Goal: Task Accomplishment & Management: Manage account settings

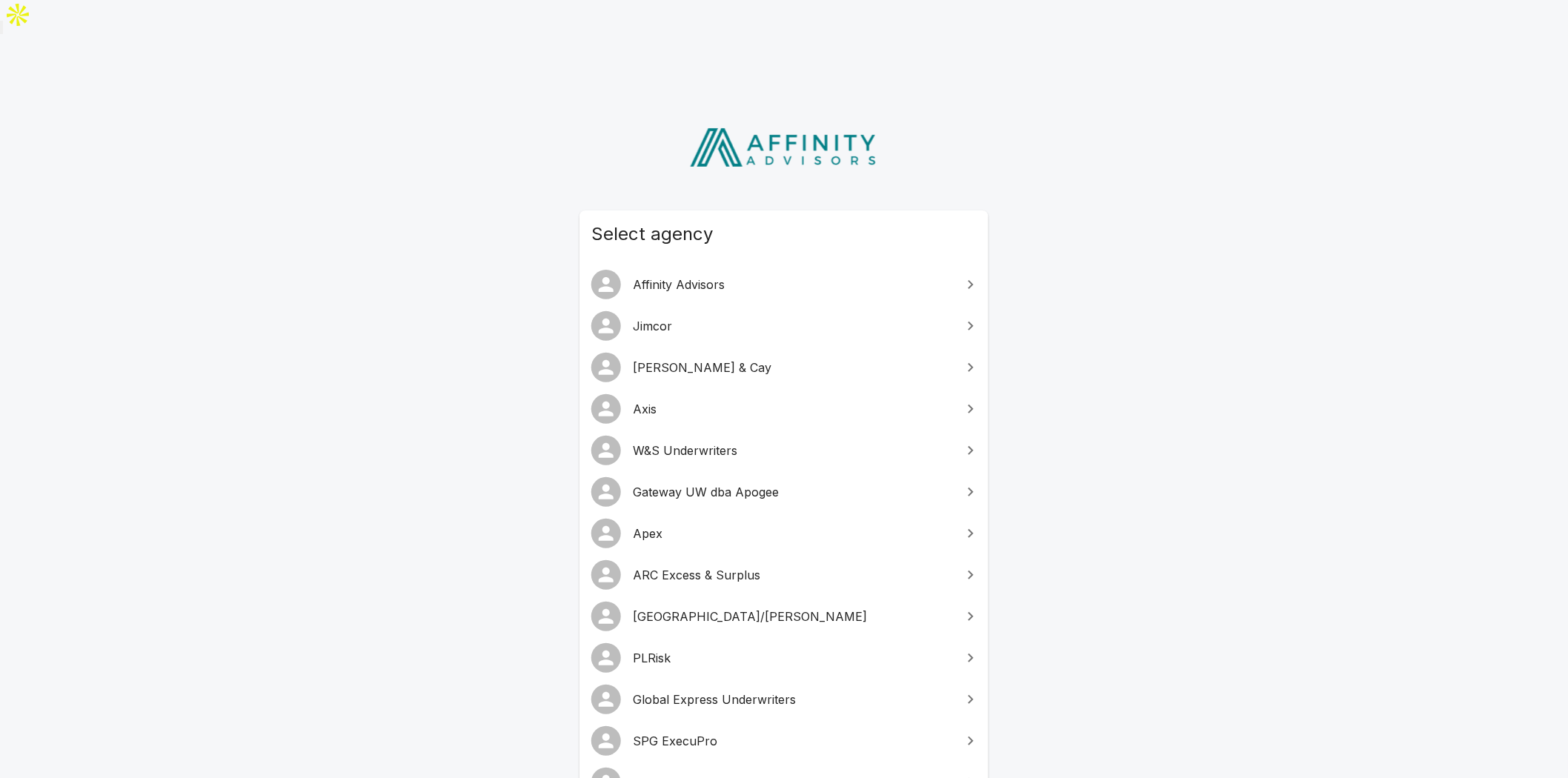
click at [754, 483] on span "Gateway UW dba Apogee" at bounding box center [793, 491] width 320 height 18
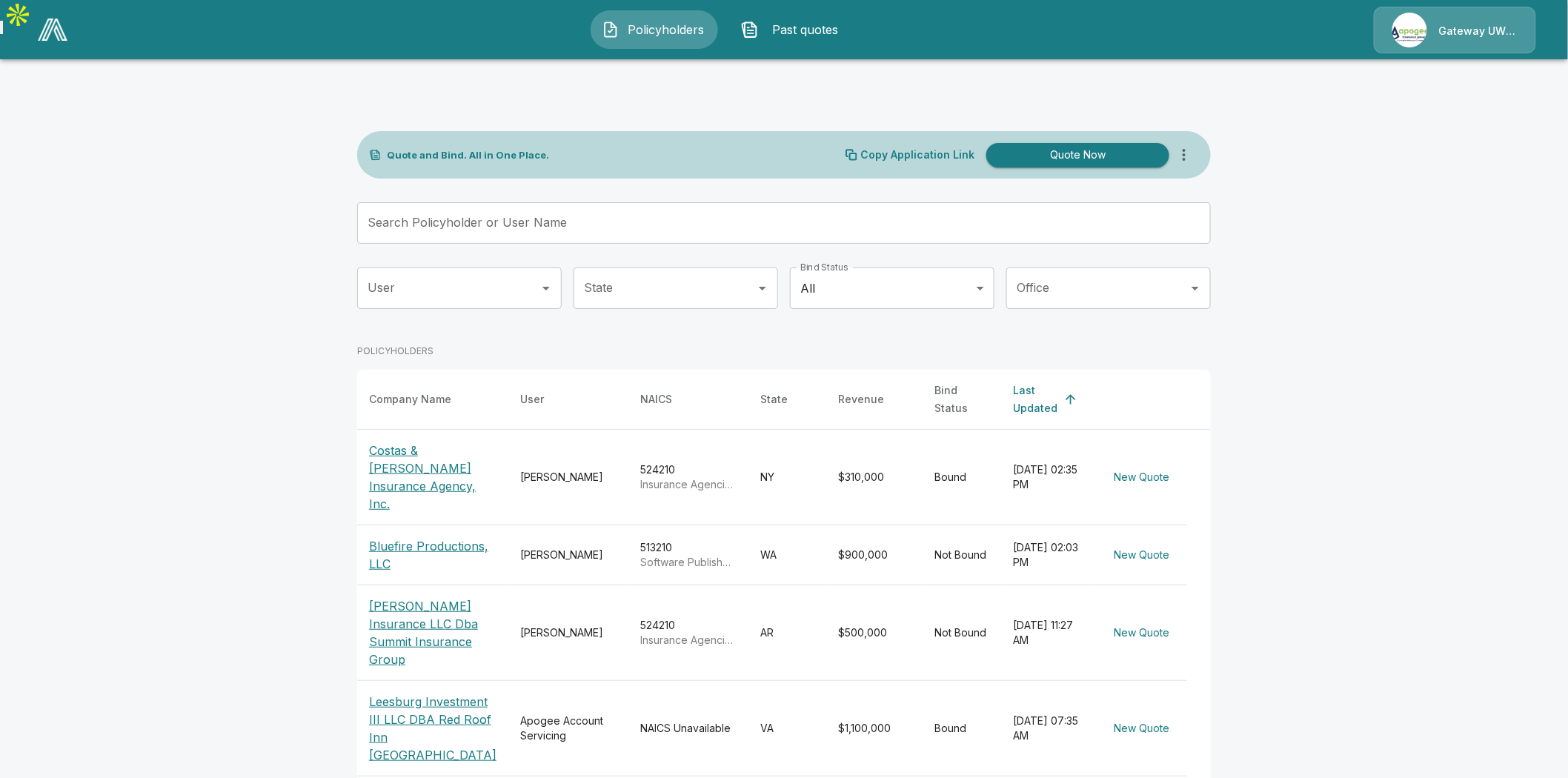
click at [1465, 24] on p "Gateway UW dba Apogee" at bounding box center [1478, 31] width 78 height 15
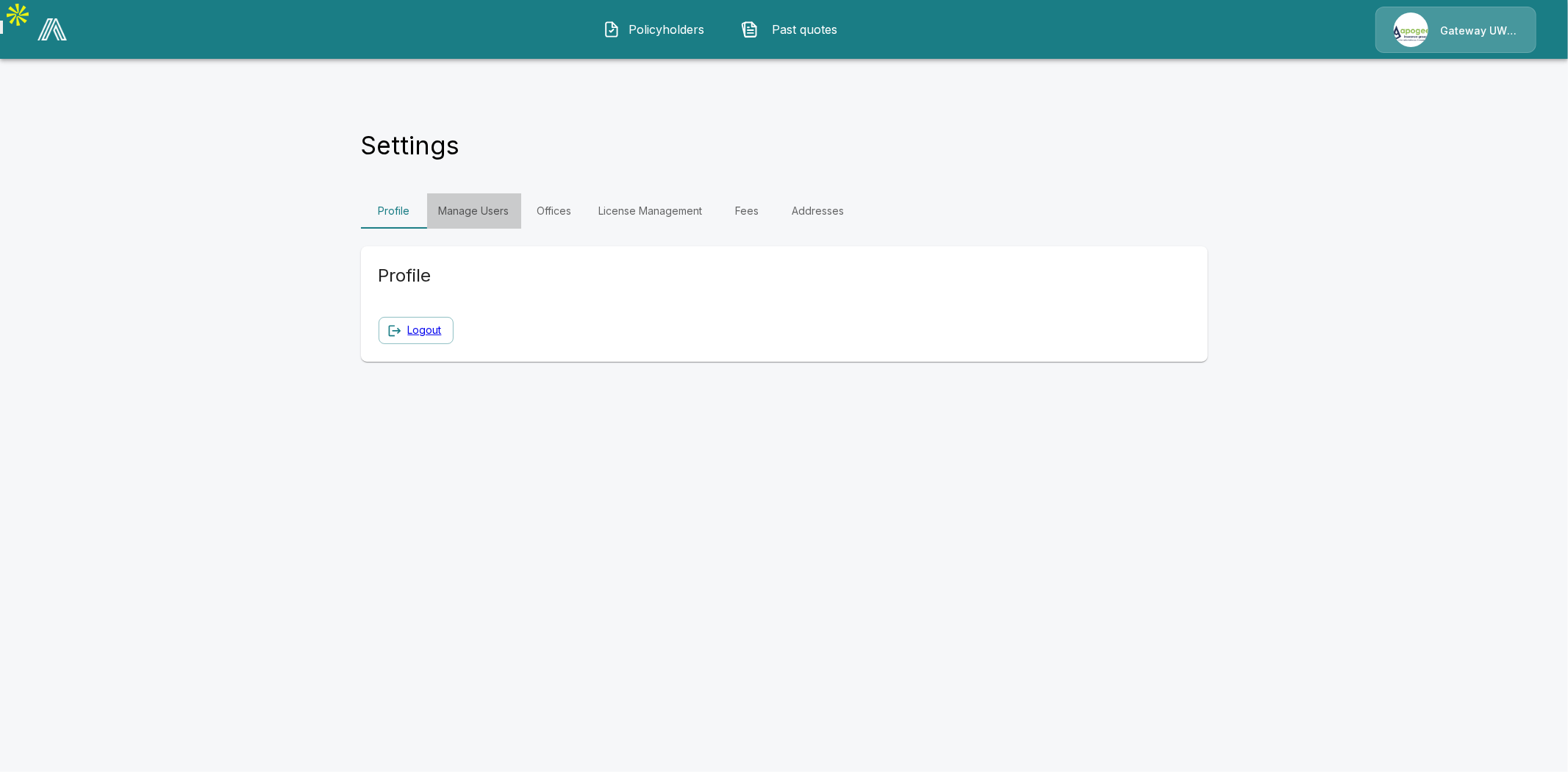
click at [455, 194] on link "Manage Users" at bounding box center [474, 211] width 95 height 35
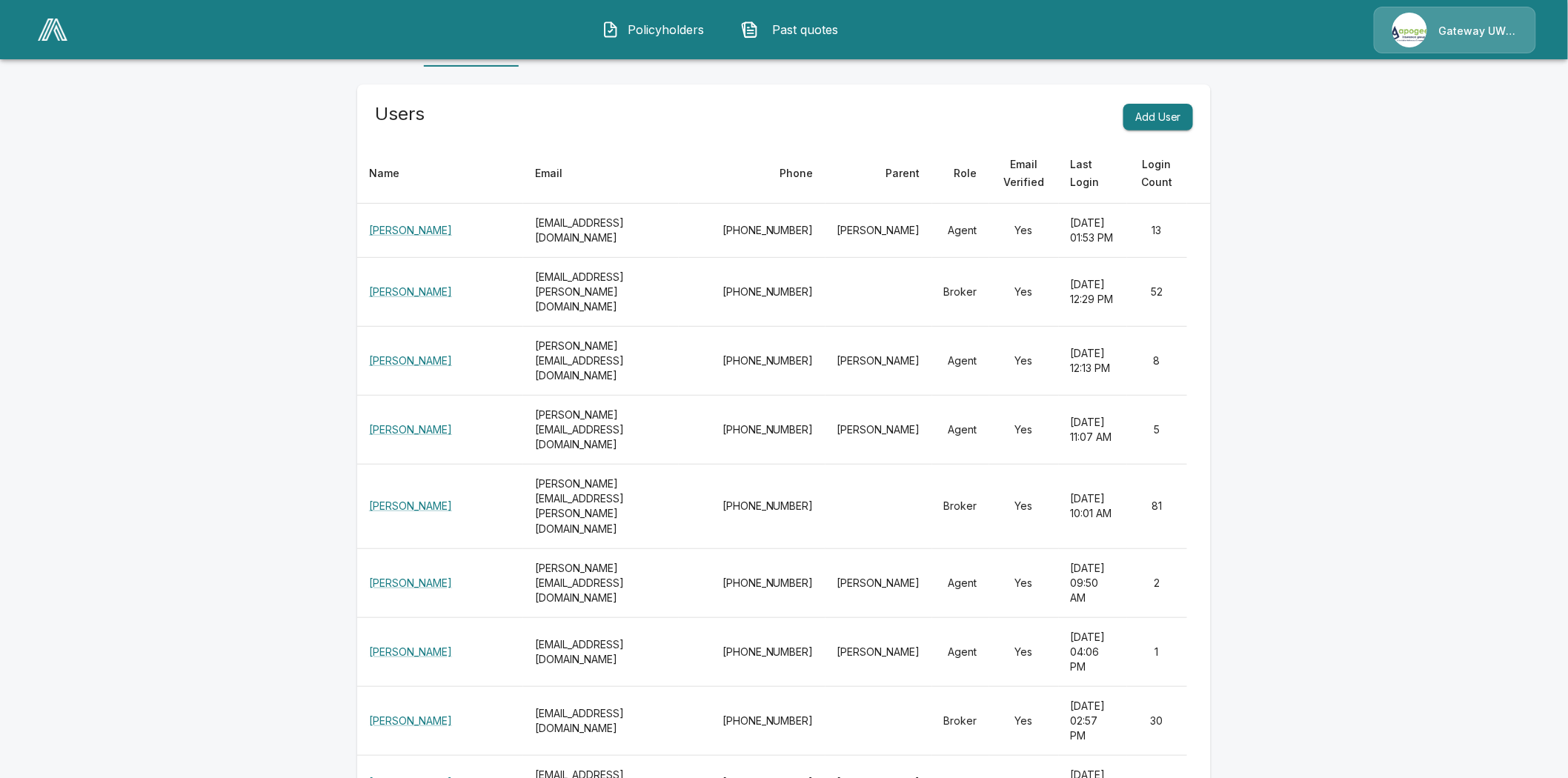
scroll to position [174, 0]
